Goal: Find specific page/section: Find specific page/section

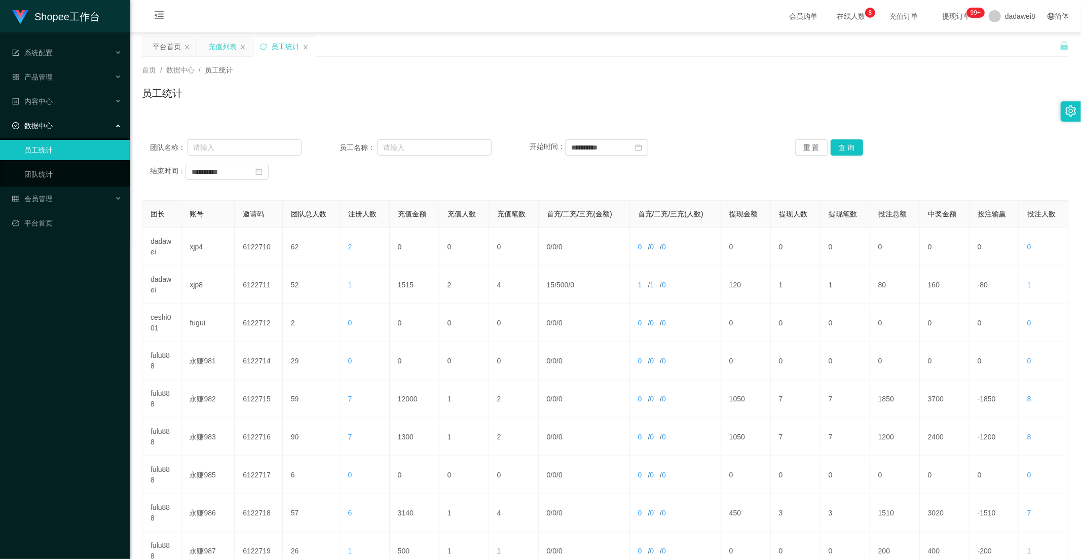
click at [224, 54] on div "充值列表" at bounding box center [222, 46] width 28 height 19
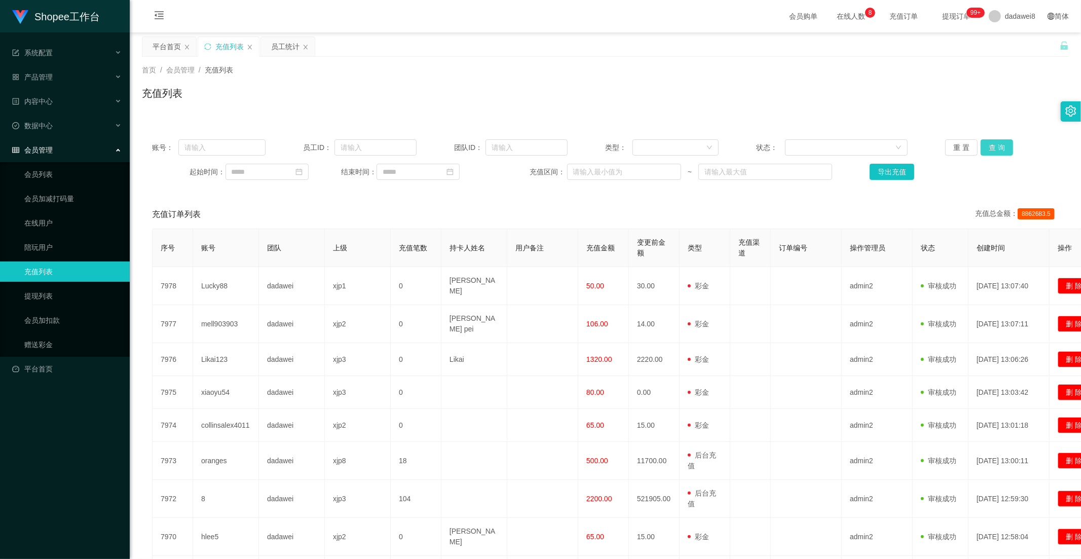
click at [989, 150] on button "查 询" at bounding box center [997, 147] width 32 height 16
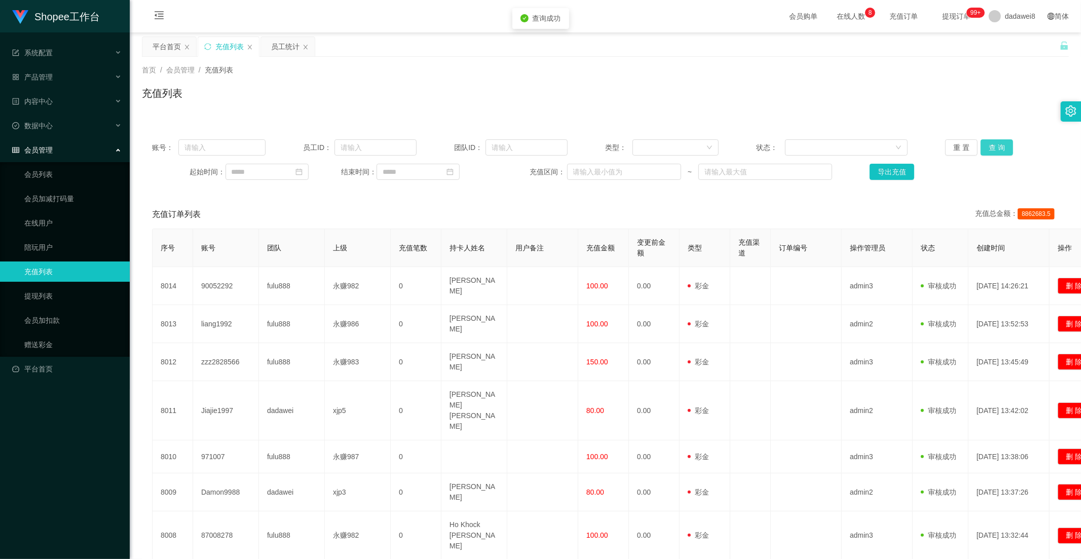
scroll to position [142, 0]
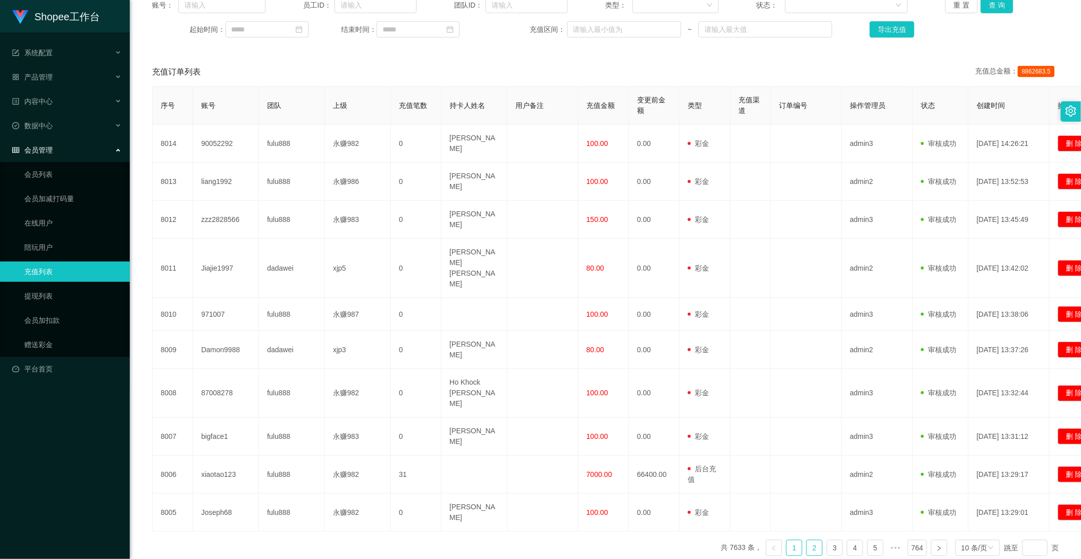
click at [807, 540] on link "2" at bounding box center [814, 547] width 15 height 15
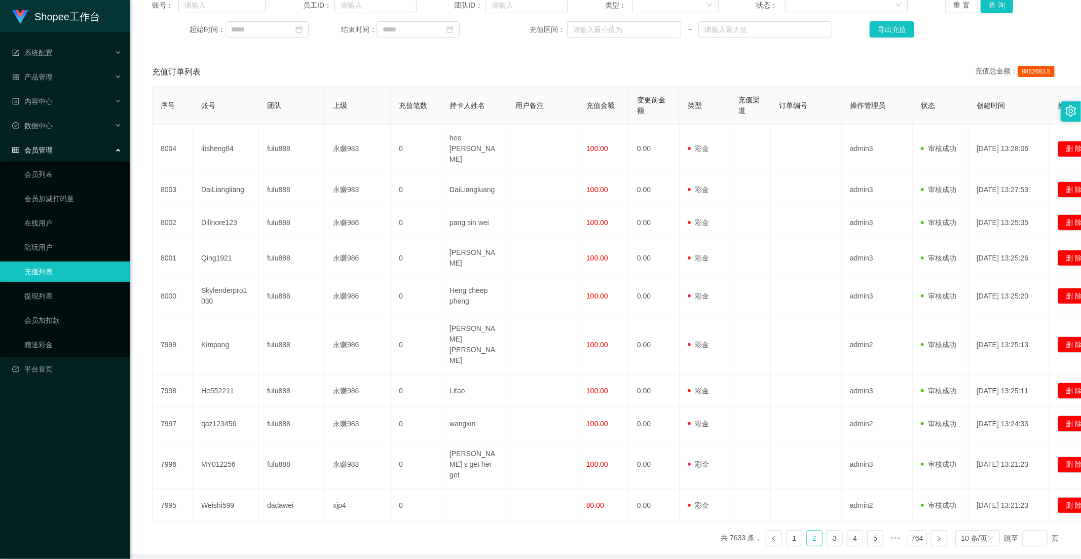
scroll to position [132, 0]
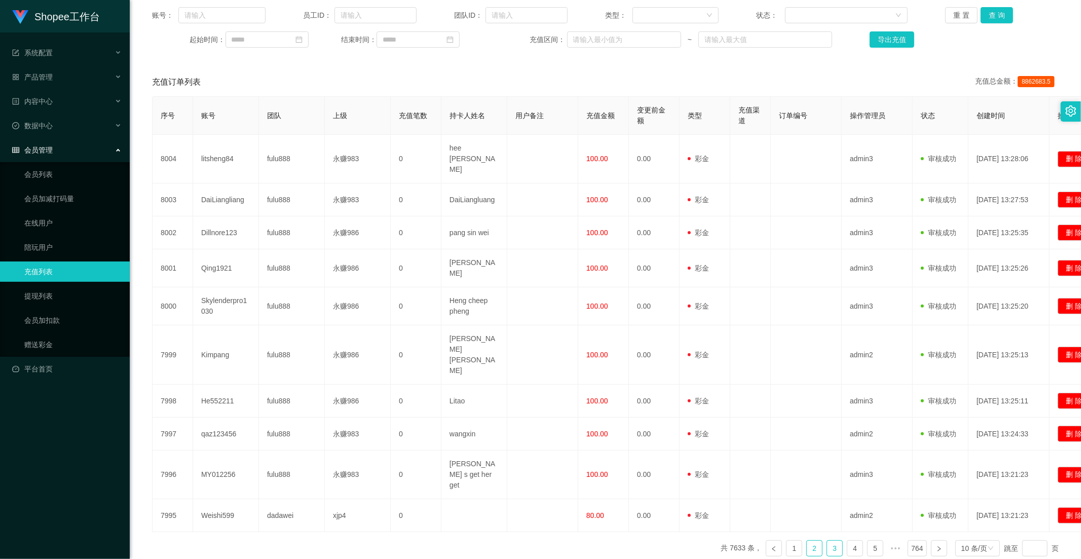
click at [827, 541] on link "3" at bounding box center [834, 548] width 15 height 15
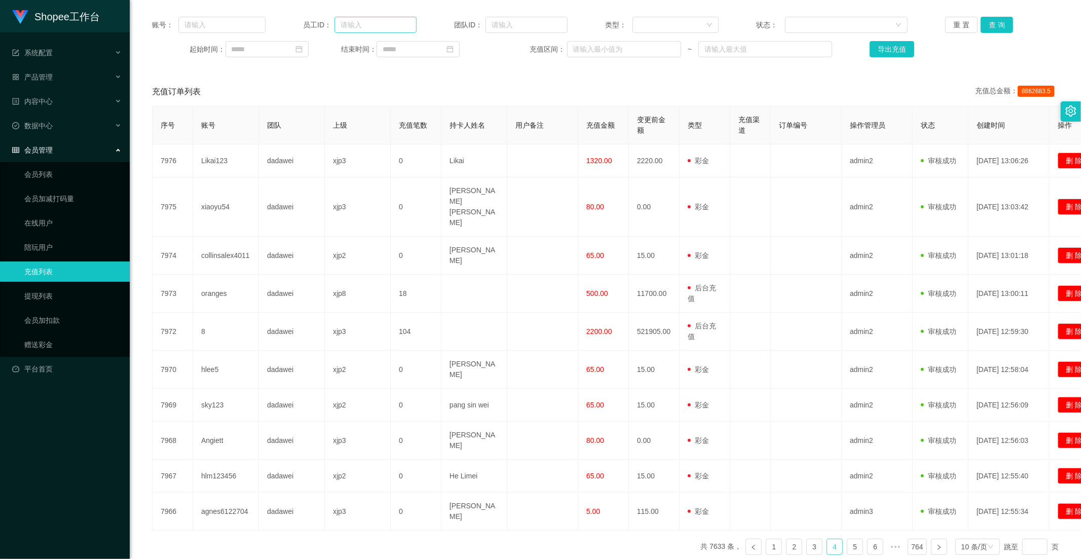
scroll to position [0, 0]
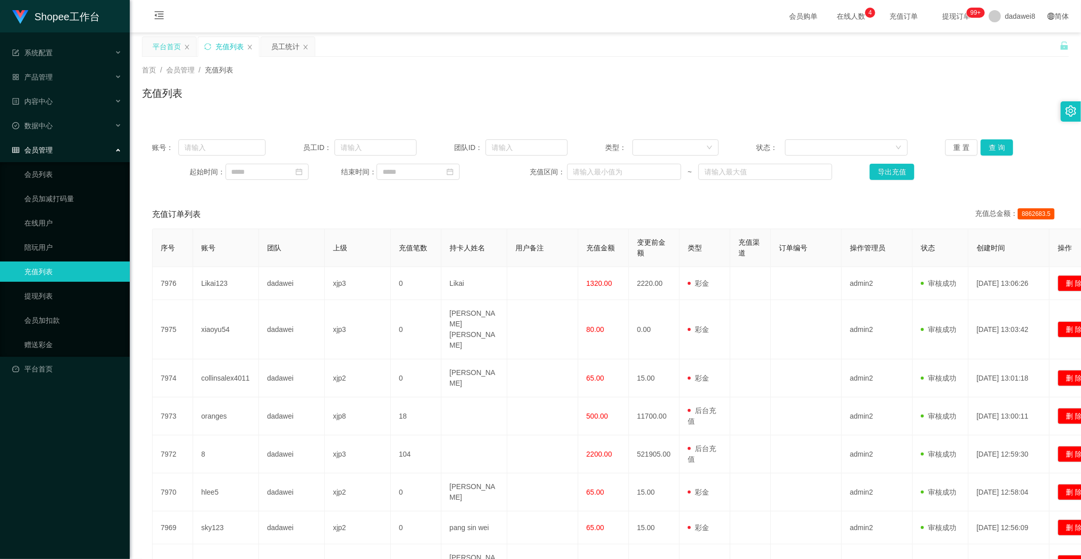
click at [177, 54] on div "平台首页" at bounding box center [167, 46] width 28 height 19
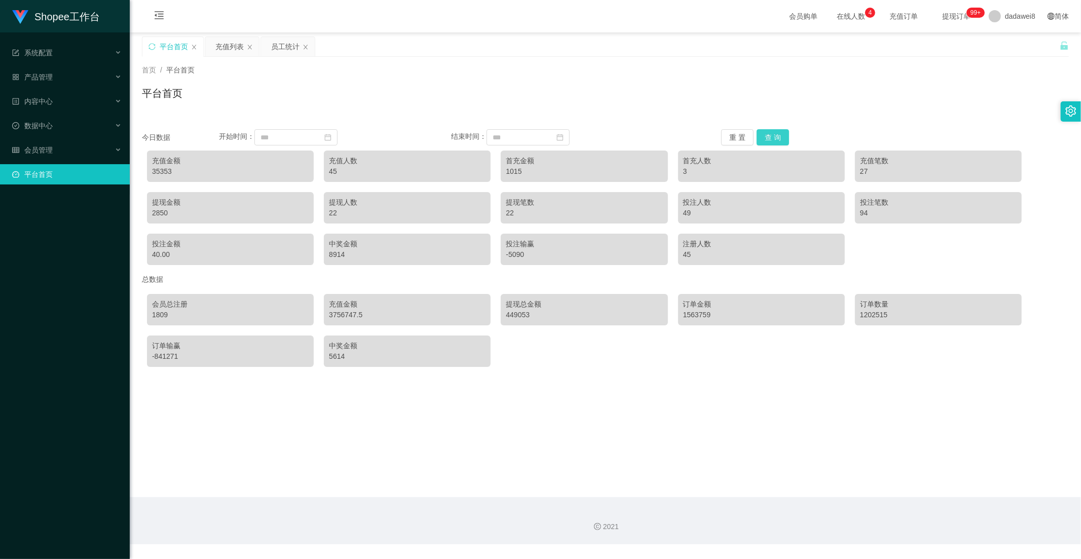
click at [759, 140] on button "查 询" at bounding box center [773, 137] width 32 height 16
click at [761, 138] on button "查 询" at bounding box center [773, 137] width 32 height 16
click at [216, 46] on div "充值列表" at bounding box center [229, 46] width 28 height 19
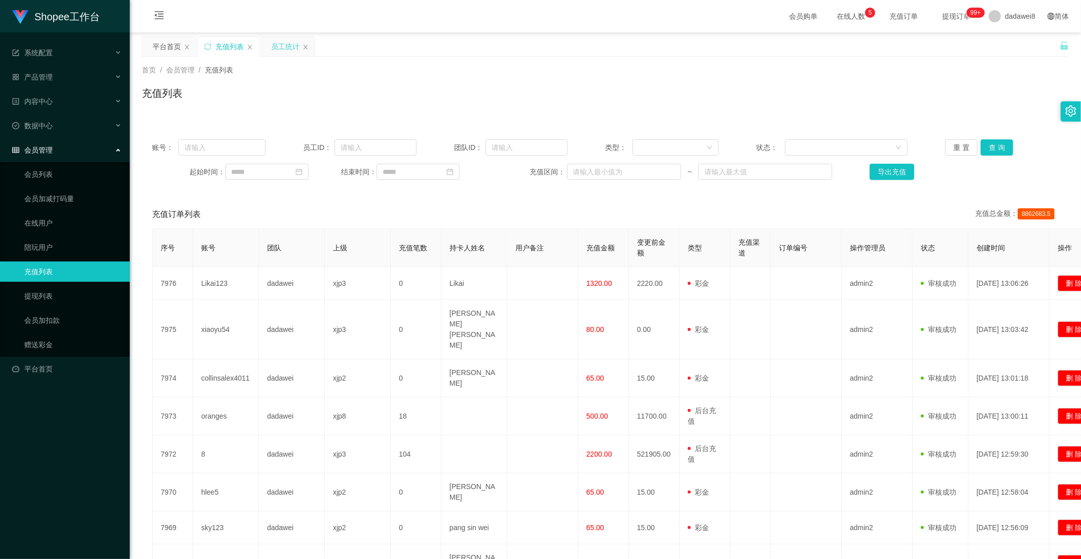
click at [277, 45] on div "员工统计" at bounding box center [285, 46] width 28 height 19
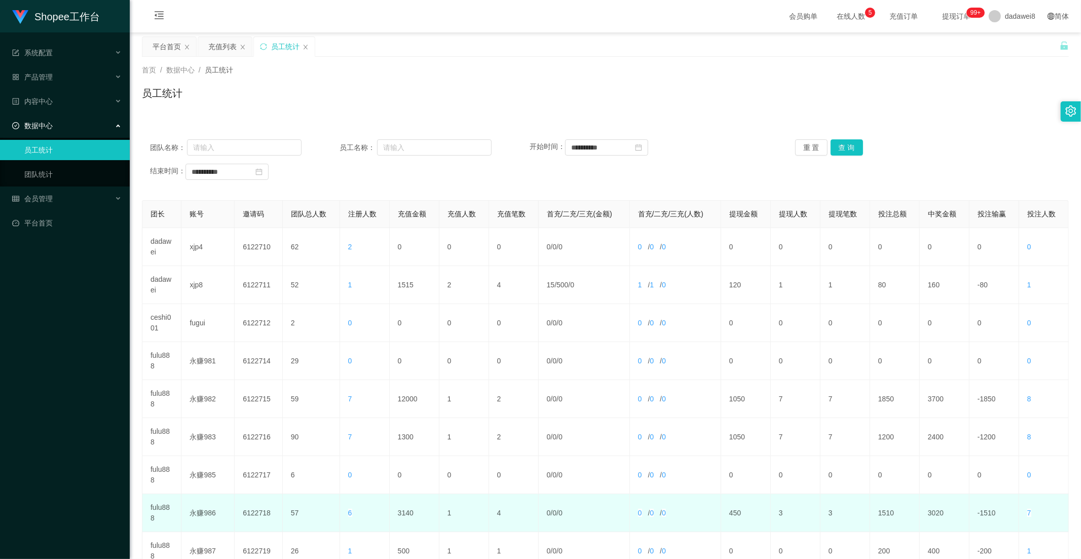
scroll to position [142, 0]
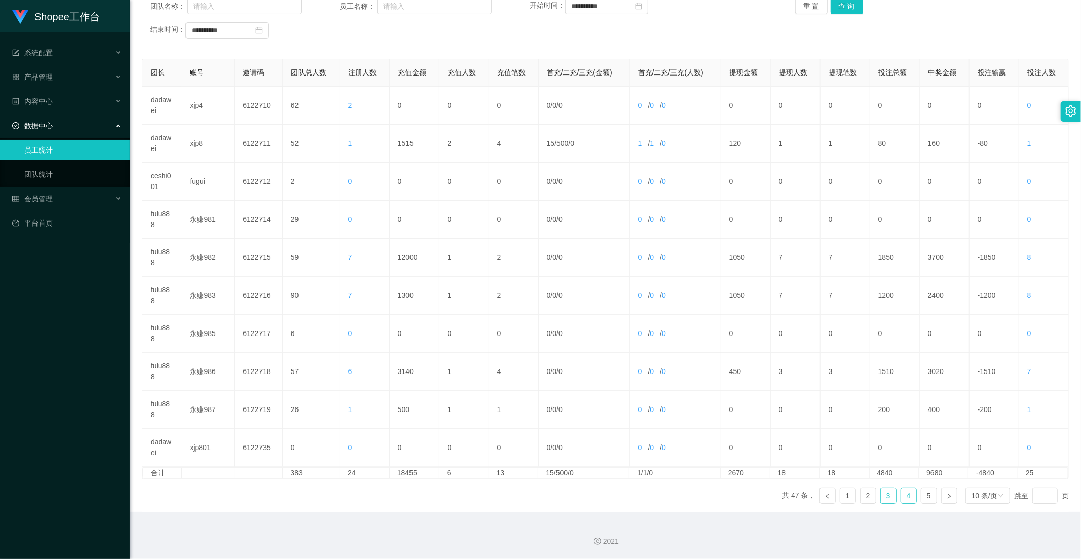
click at [884, 499] on link "3" at bounding box center [888, 495] width 15 height 15
click at [901, 497] on link "4" at bounding box center [908, 495] width 15 height 15
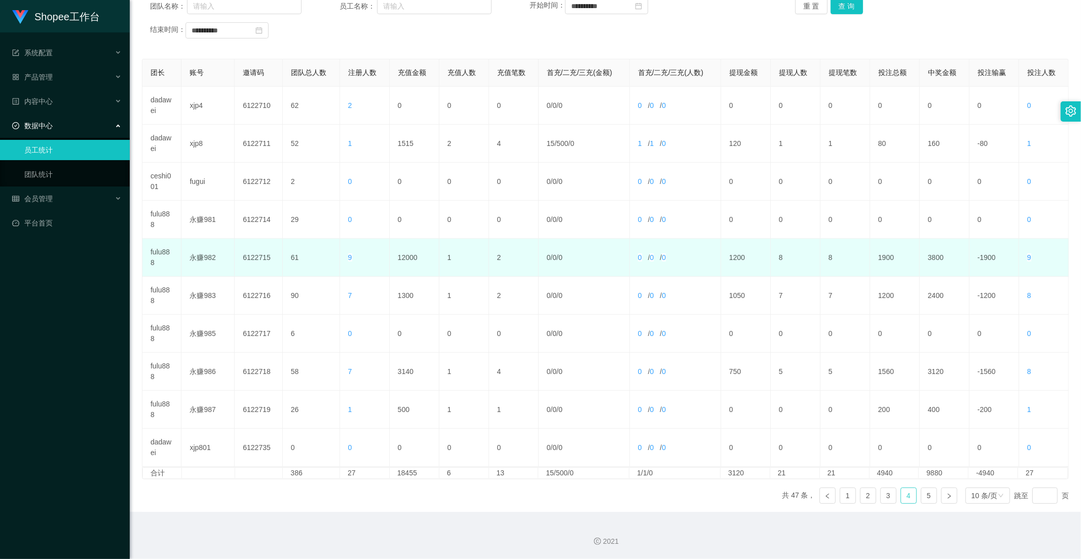
scroll to position [29, 0]
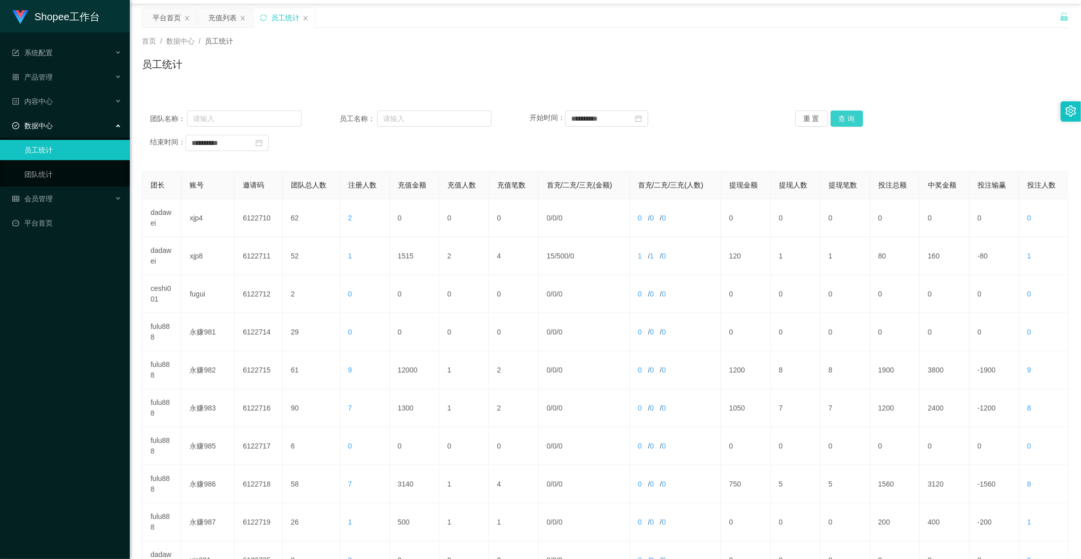
click at [843, 121] on button "查 询" at bounding box center [847, 118] width 32 height 16
